Goal: Task Accomplishment & Management: Manage account settings

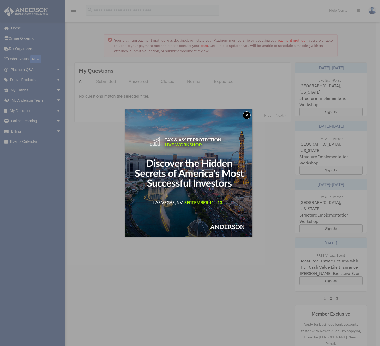
click at [246, 114] on button "x" at bounding box center [247, 115] width 8 height 8
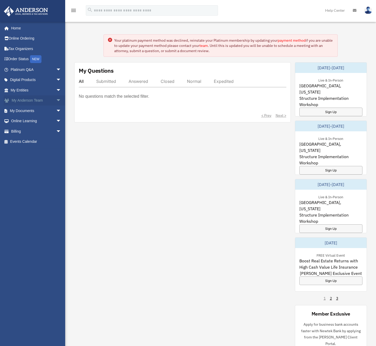
click at [57, 100] on span "arrow_drop_down" at bounding box center [61, 100] width 10 height 11
click at [44, 110] on link "My Anderson Team" at bounding box center [38, 111] width 62 height 10
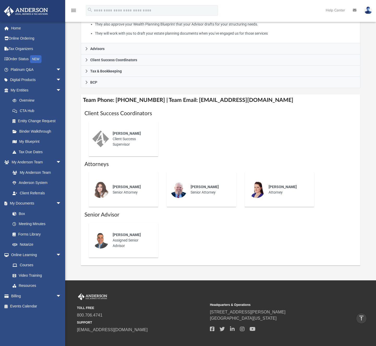
scroll to position [115, 0]
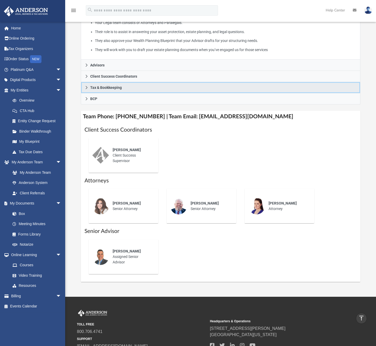
click at [86, 89] on icon at bounding box center [86, 87] width 2 height 3
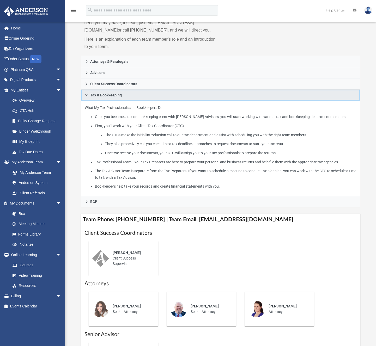
scroll to position [54, 0]
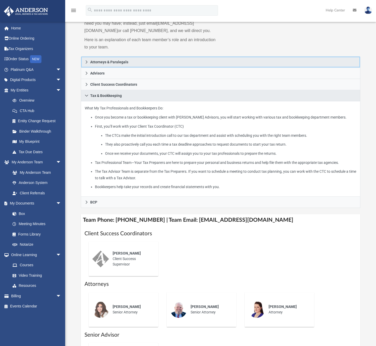
click at [83, 64] on link "Attorneys & Paralegals" at bounding box center [221, 61] width 280 height 11
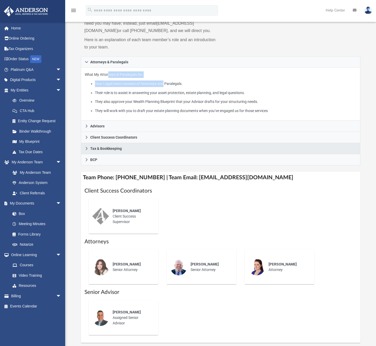
drag, startPoint x: 109, startPoint y: 82, endPoint x: 165, endPoint y: 88, distance: 56.7
click at [165, 88] on p "What My Attorneys & Paralegals Do: Your Legal team consists of Attorneys and Pa…" at bounding box center [221, 92] width 272 height 42
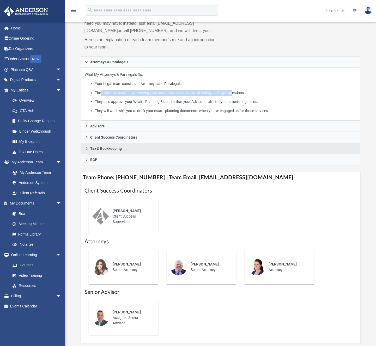
drag, startPoint x: 100, startPoint y: 100, endPoint x: 239, endPoint y: 102, distance: 139.1
click at [239, 96] on li "Their role is to assist in answering your asset protection, estate planning, an…" at bounding box center [226, 93] width 262 height 7
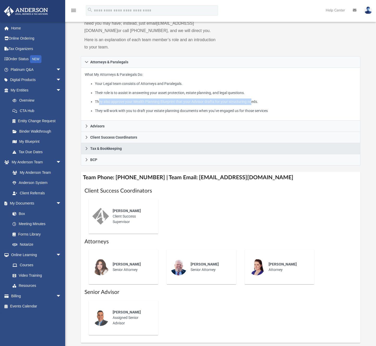
drag, startPoint x: 99, startPoint y: 109, endPoint x: 257, endPoint y: 107, distance: 157.9
click at [257, 105] on li "They also approve your Wealth Planning Blueprint that your Advisor drafts for y…" at bounding box center [226, 101] width 262 height 7
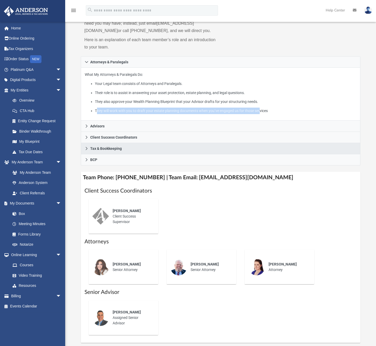
drag, startPoint x: 98, startPoint y: 118, endPoint x: 264, endPoint y: 117, distance: 166.0
click at [267, 114] on li "They will work with you to draft your estate planning documents when you’ve eng…" at bounding box center [226, 111] width 262 height 7
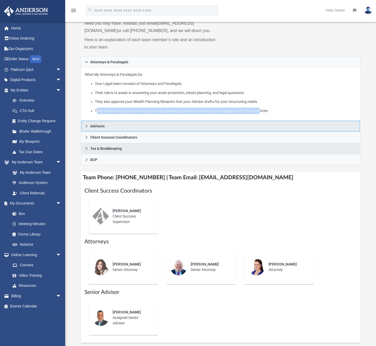
click at [88, 128] on icon at bounding box center [87, 126] width 4 height 4
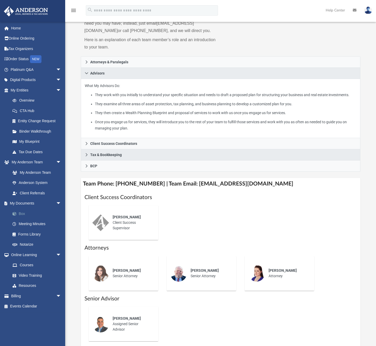
click at [22, 216] on link "Box" at bounding box center [38, 213] width 62 height 10
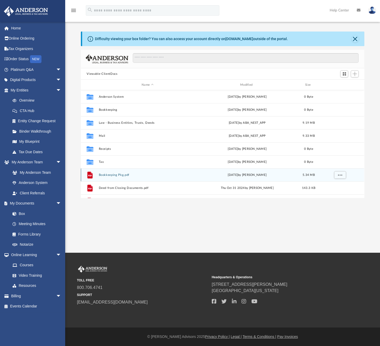
scroll to position [115, 279]
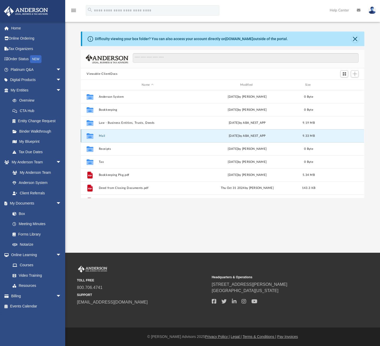
click at [102, 135] on button "Mail" at bounding box center [147, 135] width 97 height 3
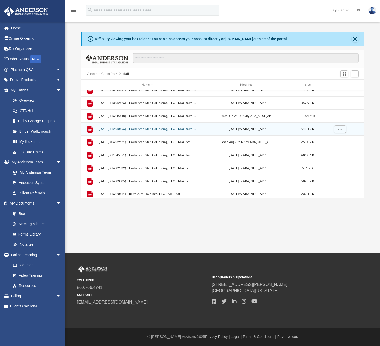
scroll to position [35, 0]
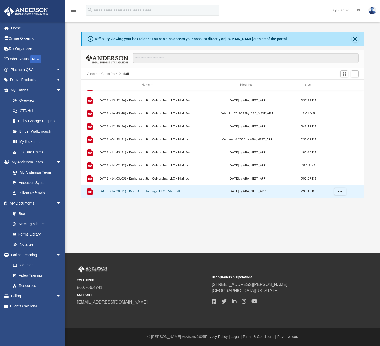
click at [156, 193] on button "[DATE] (16:20:11) - Rayo Alto Holdings, LLC - Mail.pdf" at bounding box center [147, 191] width 97 height 3
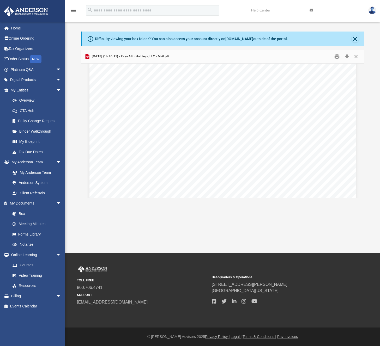
scroll to position [467, 0]
drag, startPoint x: 155, startPoint y: 80, endPoint x: 188, endPoint y: 84, distance: 33.8
click at [188, 84] on div "Page 2" at bounding box center [222, 123] width 266 height 342
click at [34, 213] on link "Box" at bounding box center [38, 213] width 62 height 10
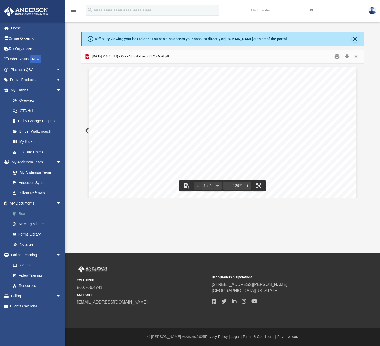
click at [25, 214] on link "Box" at bounding box center [38, 213] width 62 height 10
click at [355, 38] on button "Close" at bounding box center [354, 38] width 7 height 7
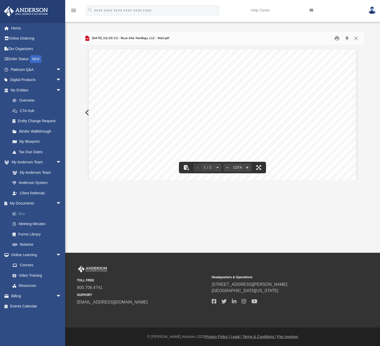
click at [22, 215] on link "Box" at bounding box center [38, 213] width 62 height 10
click at [357, 38] on button "Close" at bounding box center [355, 38] width 9 height 8
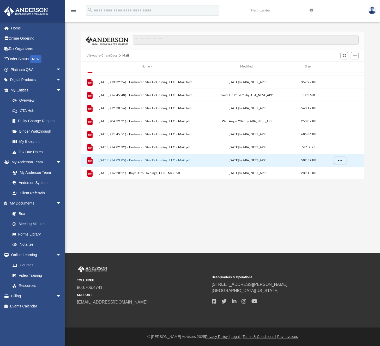
click at [174, 162] on button "[DATE] (14:03:05) - Enchanted Star CoHosting, LLC - Mail.pdf" at bounding box center [147, 160] width 97 height 3
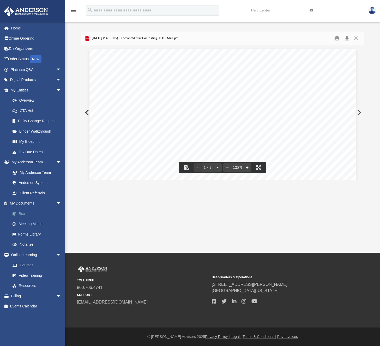
click at [21, 214] on link "Box" at bounding box center [38, 213] width 62 height 10
click at [357, 37] on button "Close" at bounding box center [355, 38] width 9 height 8
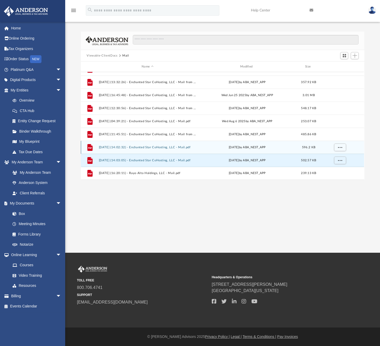
scroll to position [115, 279]
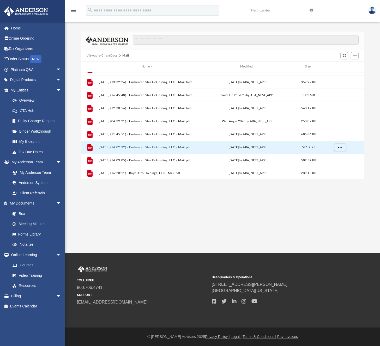
click at [172, 146] on button "[DATE] (14:02:32) - Enchanted Star CoHosting, LLC - Mail.pdf" at bounding box center [147, 147] width 97 height 3
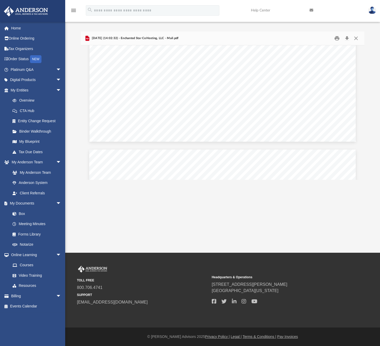
scroll to position [252, 0]
click at [24, 215] on link "Box" at bounding box center [38, 213] width 62 height 10
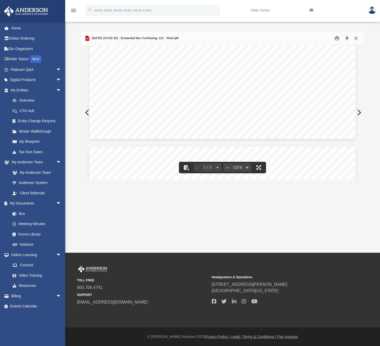
click at [356, 37] on button "Close" at bounding box center [355, 38] width 9 height 8
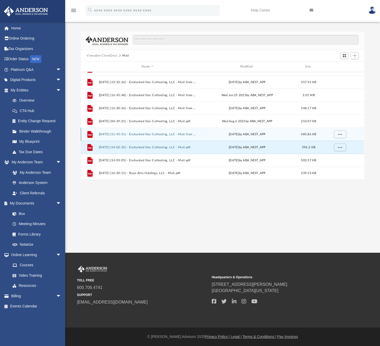
click at [160, 131] on div "File [DATE] (11:45:51) - Enchanted Star CoHosting, LLC - Mail from [US_STATE] C…" at bounding box center [222, 134] width 283 height 13
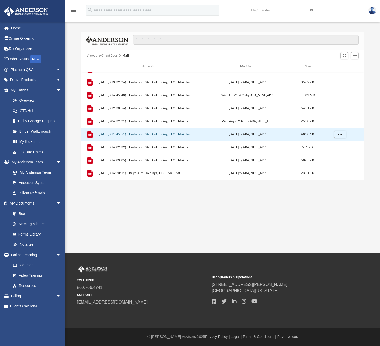
click at [156, 133] on button "[DATE] (11:45:51) - Enchanted Star CoHosting, LLC - Mail from [US_STATE] COMPTR…" at bounding box center [147, 134] width 97 height 3
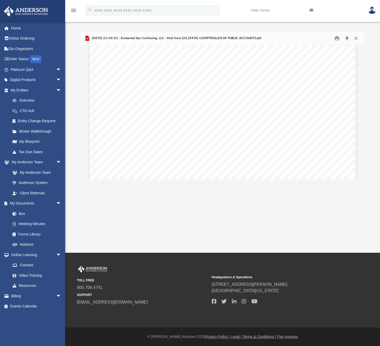
scroll to position [471, 0]
click at [25, 214] on link "Box" at bounding box center [38, 213] width 62 height 10
click at [356, 39] on button "Close" at bounding box center [355, 38] width 9 height 8
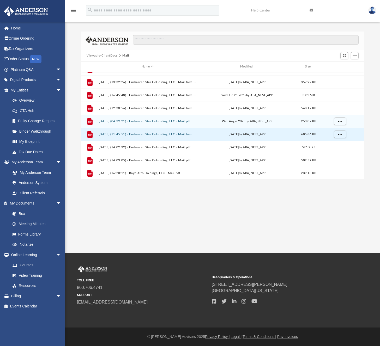
click at [161, 122] on button "[DATE] (04:39:21) - Enchanted Star CoHosting, LLC - Mail.pdf" at bounding box center [147, 121] width 97 height 3
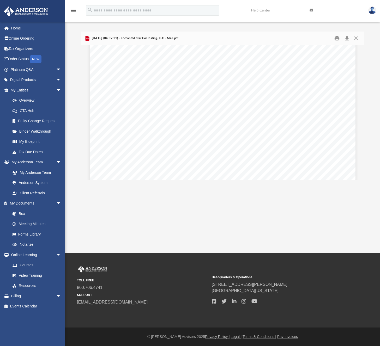
scroll to position [566, 0]
click at [23, 213] on link "Box" at bounding box center [38, 213] width 62 height 10
click at [357, 38] on button "Close" at bounding box center [355, 38] width 9 height 8
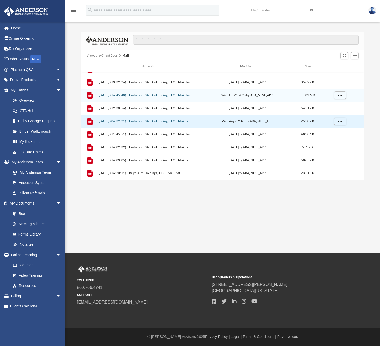
scroll to position [115, 279]
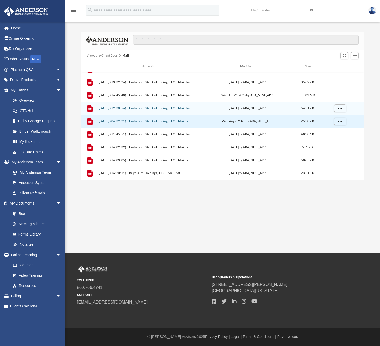
click at [157, 107] on button "[DATE] (12:30:56) - Enchanted Star CoHosting, LLC - Mail from Comptroller of Pu…" at bounding box center [147, 108] width 97 height 3
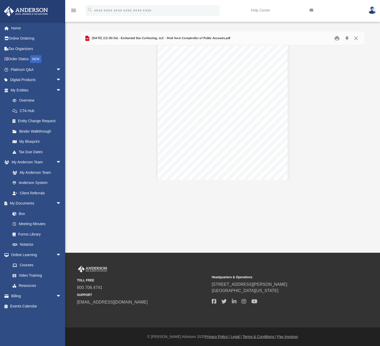
scroll to position [869, 0]
click at [22, 215] on link "Box" at bounding box center [38, 213] width 62 height 10
click at [355, 39] on button "Close" at bounding box center [355, 38] width 9 height 8
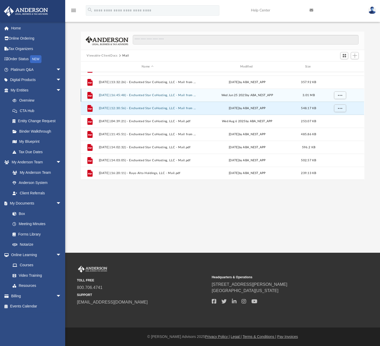
click at [160, 96] on button "[DATE] (16:45:48) - Enchanted Star CoHosting, LLC - Mail from Comptroller of Pu…" at bounding box center [147, 95] width 97 height 3
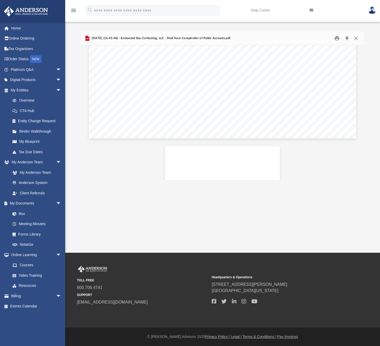
scroll to position [3619, 0]
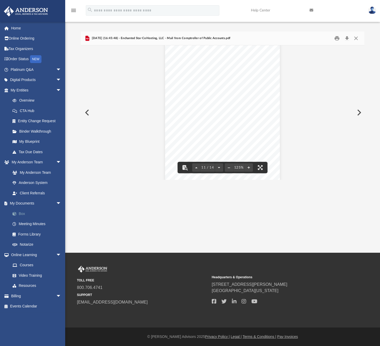
click at [26, 215] on link "Box" at bounding box center [38, 213] width 62 height 10
click at [22, 213] on link "Box" at bounding box center [38, 213] width 62 height 10
click at [356, 38] on button "Close" at bounding box center [355, 38] width 9 height 8
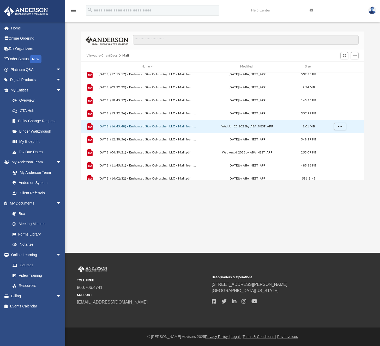
scroll to position [0, 0]
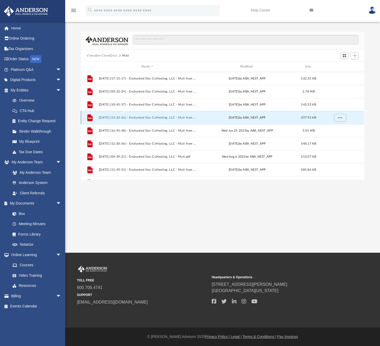
click at [155, 119] on button "[DATE] (13:32:26) - Enchanted Star CoHosting, LLC - Mail from [PERSON_NAME].pdf" at bounding box center [147, 117] width 97 height 3
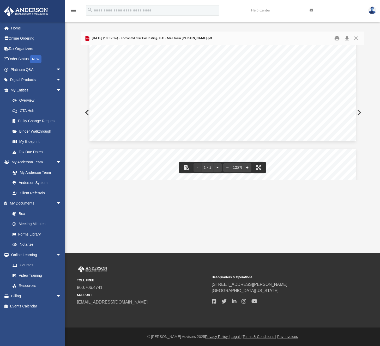
scroll to position [174, 0]
click at [22, 213] on link "Box" at bounding box center [38, 213] width 62 height 10
click at [357, 36] on button "Close" at bounding box center [355, 38] width 9 height 8
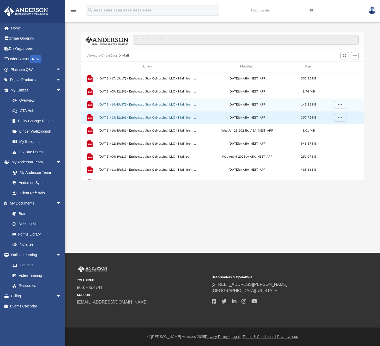
click at [165, 103] on button "[DATE] (10:45:57) - Enchanted Star CoHosting, LLC - Mail from Capital One.pdf" at bounding box center [147, 104] width 97 height 3
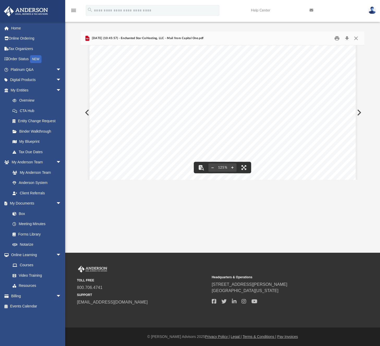
scroll to position [0, 0]
click at [357, 37] on button "Close" at bounding box center [355, 38] width 9 height 8
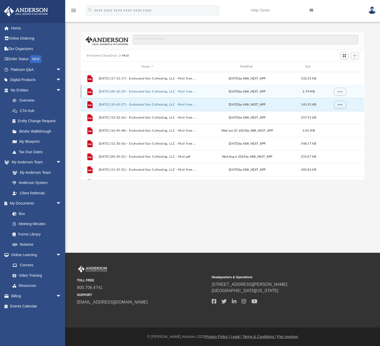
click at [175, 93] on div "File [DATE] (09:32:29) - Enchanted Star CoHosting, LLC - Mail from Comptroller …" at bounding box center [222, 91] width 283 height 13
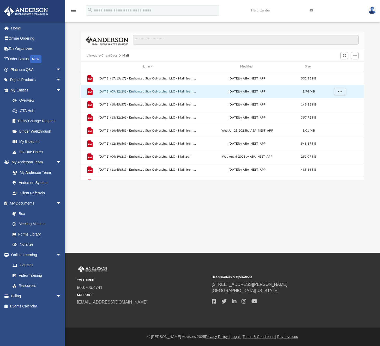
click at [178, 92] on button "[DATE] (09:32:29) - Enchanted Star CoHosting, LLC - Mail from Comptroller of Pu…" at bounding box center [147, 91] width 97 height 3
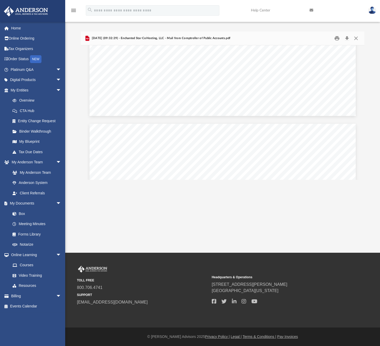
scroll to position [1317, 0]
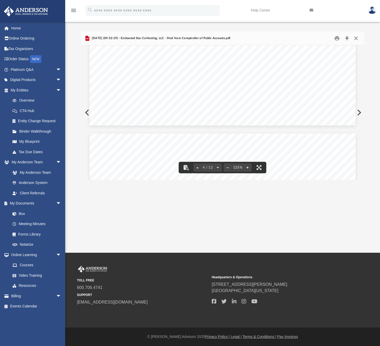
click at [357, 38] on button "Close" at bounding box center [355, 38] width 9 height 8
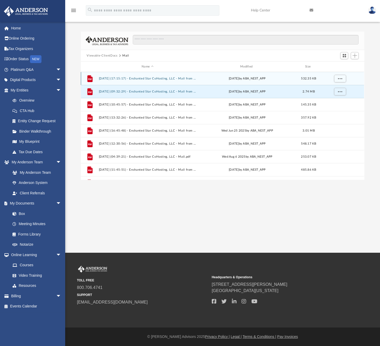
click at [166, 80] on button "[DATE] (17:15:17) - Enchanted Star CoHosting, LLC - Mail from [PERSON_NAME].pdf" at bounding box center [147, 78] width 97 height 3
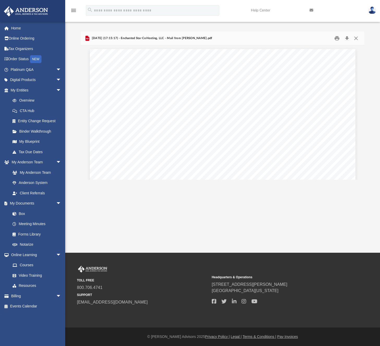
scroll to position [0, 0]
click at [19, 209] on link "Box" at bounding box center [38, 213] width 62 height 10
click at [19, 212] on link "Box" at bounding box center [38, 213] width 62 height 10
click at [354, 36] on button "Close" at bounding box center [355, 38] width 9 height 8
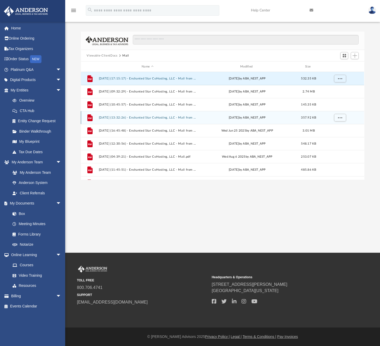
scroll to position [115, 279]
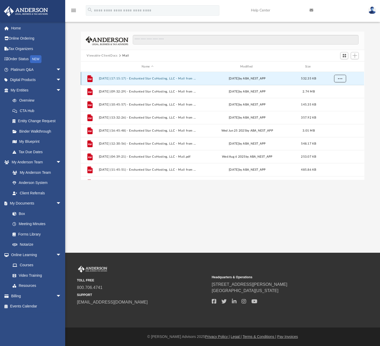
click at [341, 78] on button "More options" at bounding box center [340, 79] width 12 height 8
click at [325, 190] on div "App [PERSON_NAME][EMAIL_ADDRESS][DOMAIN_NAME] Sign Out [PERSON_NAME][EMAIL_ADDR…" at bounding box center [190, 126] width 380 height 253
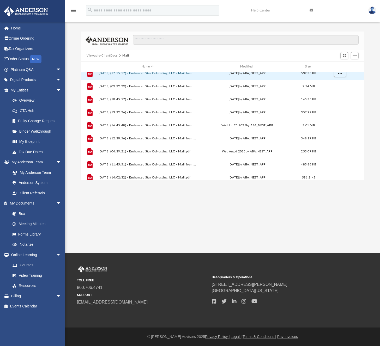
scroll to position [0, 0]
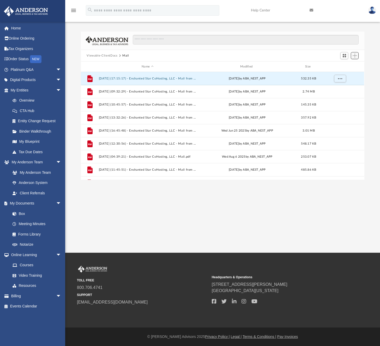
click at [356, 55] on span "Add" at bounding box center [354, 55] width 4 height 4
click at [346, 74] on li "New Folder" at bounding box center [347, 73] width 17 height 5
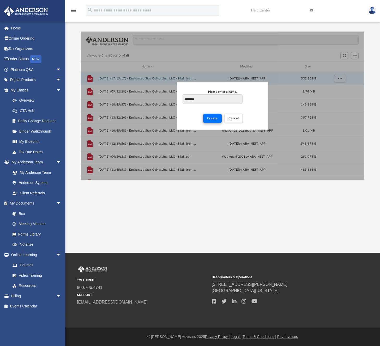
type input "*********"
click at [215, 117] on span "Create" at bounding box center [212, 117] width 11 height 3
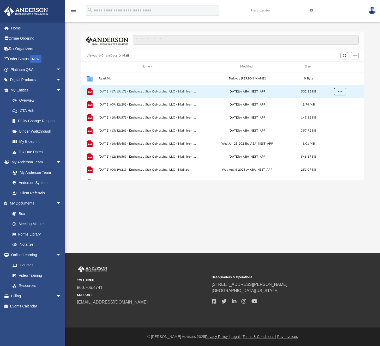
click at [338, 90] on span "More options" at bounding box center [340, 91] width 4 height 3
click at [350, 90] on div "grid" at bounding box center [339, 91] width 36 height 10
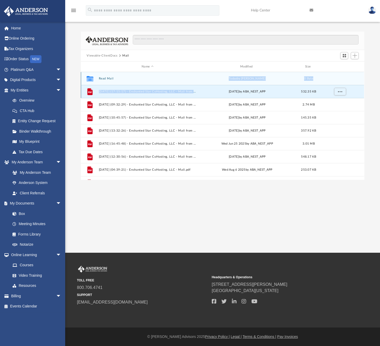
drag, startPoint x: 205, startPoint y: 91, endPoint x: 202, endPoint y: 78, distance: 13.0
click at [202, 77] on div "Collaborated Folder Read Mail [DATE] by [PERSON_NAME] 0 Byte File [DATE] (17:15…" at bounding box center [222, 150] width 283 height 156
click at [111, 42] on img at bounding box center [106, 40] width 43 height 9
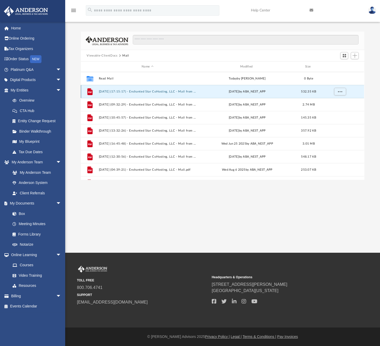
click at [348, 91] on div "grid" at bounding box center [339, 91] width 36 height 10
click at [345, 92] on button "More options" at bounding box center [340, 92] width 12 height 8
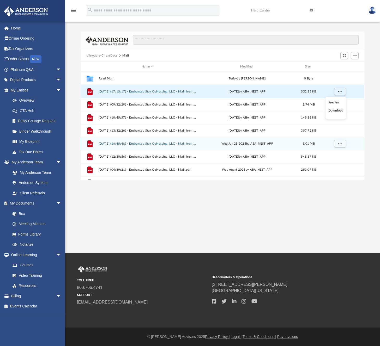
drag, startPoint x: 321, startPoint y: 184, endPoint x: 246, endPoint y: 137, distance: 88.2
click at [320, 184] on div "App [PERSON_NAME][EMAIL_ADDRESS][DOMAIN_NAME] Sign Out [PERSON_NAME][EMAIL_ADDR…" at bounding box center [190, 126] width 380 height 253
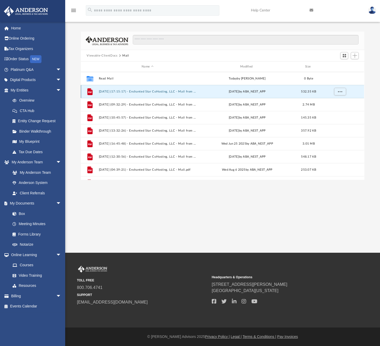
click at [188, 91] on button "[DATE] (17:15:17) - Enchanted Star CoHosting, LLC - Mail from [PERSON_NAME].pdf" at bounding box center [147, 91] width 97 height 3
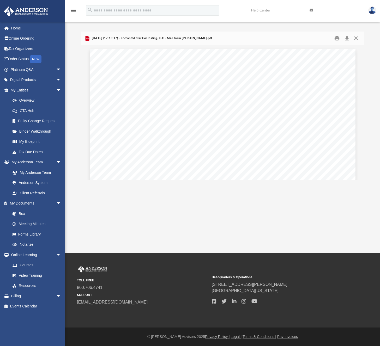
click at [352, 36] on button "Close" at bounding box center [355, 38] width 9 height 8
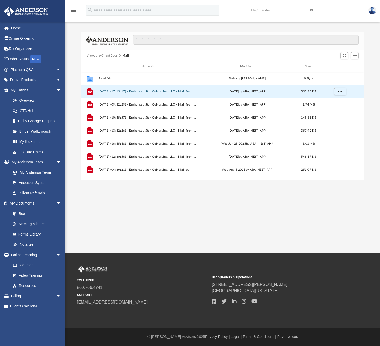
click at [106, 39] on img at bounding box center [106, 40] width 43 height 9
